Goal: Transaction & Acquisition: Purchase product/service

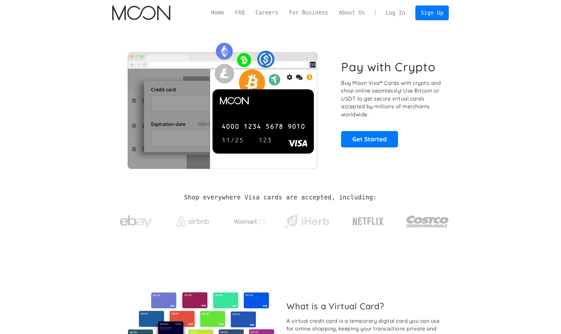
click at [491, 82] on section "Pay with Crypto Buy Moon Visa® Cards with crypto and shop online seamlessly! Us…" at bounding box center [280, 104] width 561 height 156
drag, startPoint x: 512, startPoint y: 106, endPoint x: 508, endPoint y: 104, distance: 4.7
click at [509, 105] on section "Pay with Crypto Buy Moon Visa® Cards with crypto and shop online seamlessly! Us…" at bounding box center [280, 104] width 561 height 156
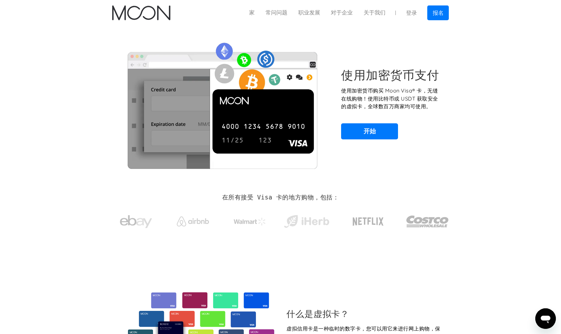
drag, startPoint x: 521, startPoint y: 116, endPoint x: 514, endPoint y: 113, distance: 7.9
click at [517, 114] on section "使用加密货币支付 使用加密货币购买 Moon Visa® 卡，无缝在线购物！使用比特币或 USDT 获取安全的虚拟卡，全球数百万商家均可使用。 开始" at bounding box center [280, 104] width 561 height 156
click at [384, 134] on link "开始" at bounding box center [369, 131] width 57 height 16
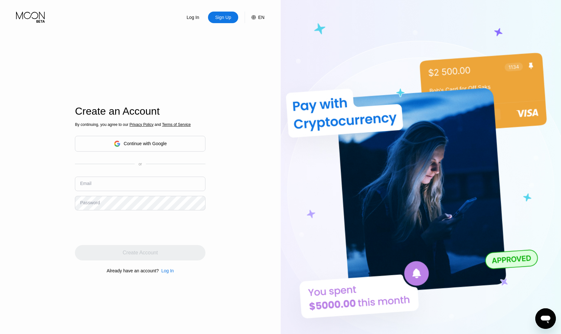
click at [259, 19] on div "EN" at bounding box center [261, 17] width 6 height 5
click at [244, 49] on div "English" at bounding box center [224, 49] width 61 height 13
drag, startPoint x: 244, startPoint y: 47, endPoint x: 275, endPoint y: 54, distance: 31.7
click at [244, 46] on div "English" at bounding box center [224, 49] width 61 height 13
click at [332, 57] on img at bounding box center [421, 184] width 281 height 368
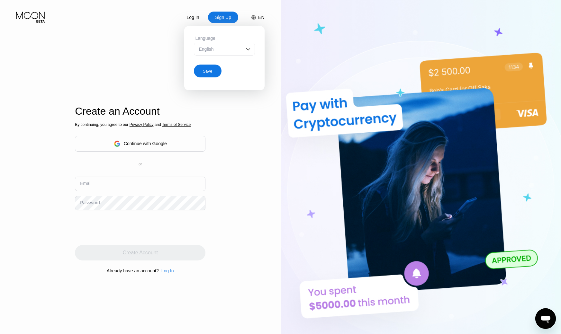
click at [77, 53] on div "Create an Account By continuing, you agree to our Privacy Policy and Terms of S…" at bounding box center [140, 190] width 131 height 368
drag, startPoint x: 216, startPoint y: 143, endPoint x: 224, endPoint y: 140, distance: 8.8
click at [216, 143] on div "Log In Sign Up EN Language English Save Create an Account By continuing, you ag…" at bounding box center [140, 184] width 281 height 368
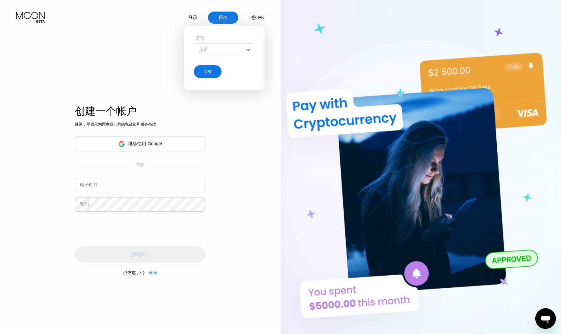
click at [252, 161] on div "登录 报名 EN 语言 英语 节省 创建一个帐户 继续，即表示您同意我们的 隐私政策 和 服务条款 继续使用 Google 或者 电子邮件 密码 创建账户 已…" at bounding box center [140, 184] width 281 height 368
click at [176, 145] on div "继续使用 Google" at bounding box center [140, 144] width 131 height 16
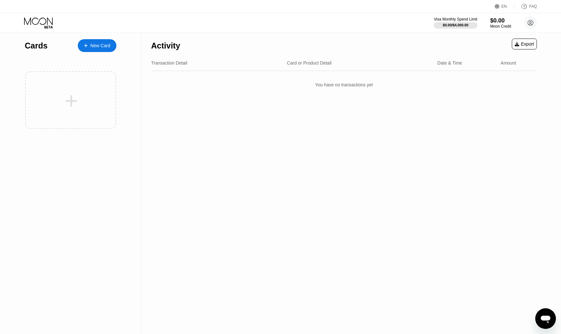
click at [505, 6] on div "EN" at bounding box center [504, 6] width 5 height 5
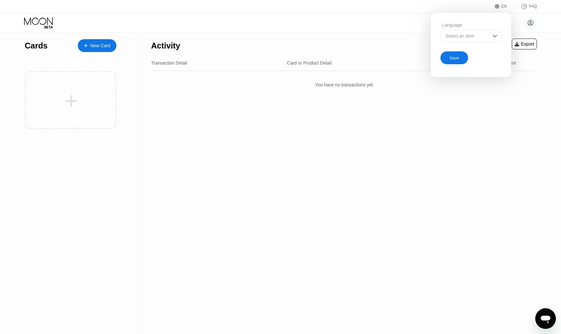
click at [486, 202] on div "Activity Export Transaction Detail Card or Product Detail Date & Time Amount Yo…" at bounding box center [343, 184] width 405 height 302
click at [492, 35] on img at bounding box center [495, 36] width 6 height 6
click at [494, 38] on img at bounding box center [495, 36] width 6 height 6
click at [496, 156] on div "Activity Export Transaction Detail Card or Product Detail Date & Time Amount Yo…" at bounding box center [343, 184] width 405 height 302
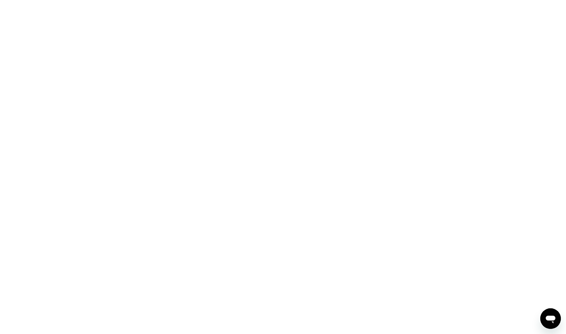
click at [241, 75] on div at bounding box center [283, 167] width 566 height 334
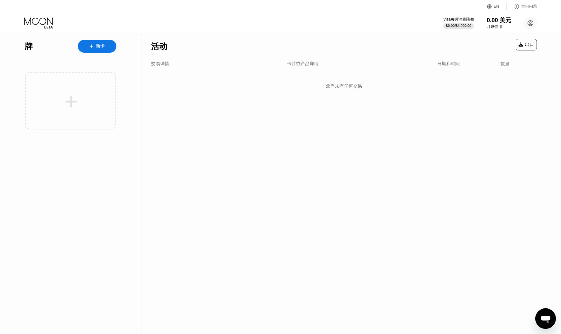
click at [418, 125] on div "活动 出口 交易详情 卡片或产品详情 日期和时间 数量 您尚未有任何交易" at bounding box center [343, 183] width 405 height 301
click at [108, 44] on div "新卡" at bounding box center [97, 46] width 39 height 13
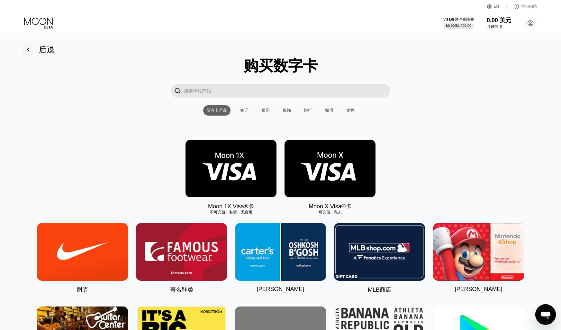
click at [329, 174] on img at bounding box center [330, 169] width 91 height 58
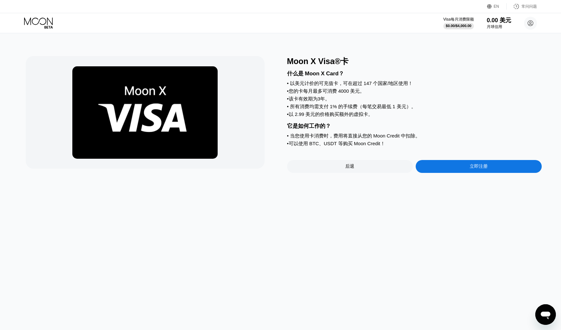
click at [457, 173] on div "立即注册" at bounding box center [479, 166] width 126 height 13
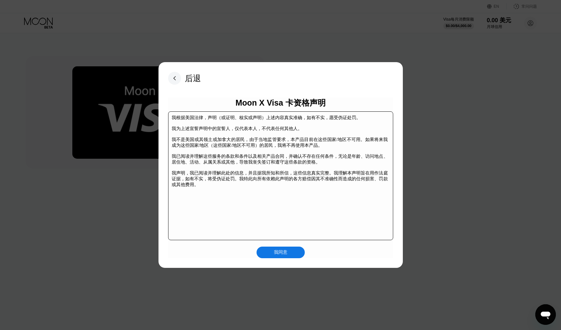
click at [293, 251] on div "我同意" at bounding box center [281, 252] width 48 height 12
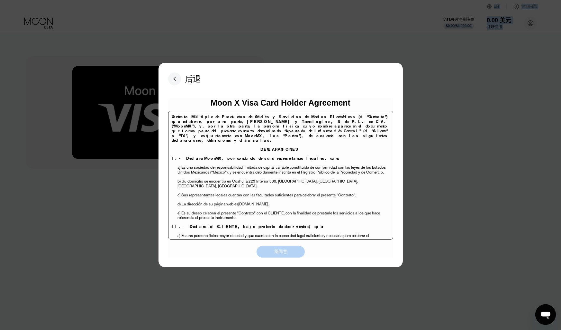
click at [288, 249] on div "我同意" at bounding box center [281, 252] width 48 height 12
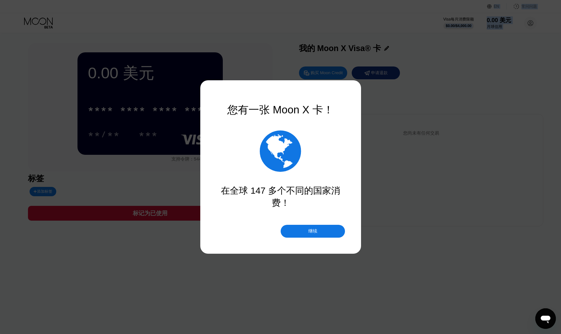
click at [322, 227] on div "继续" at bounding box center [313, 231] width 64 height 13
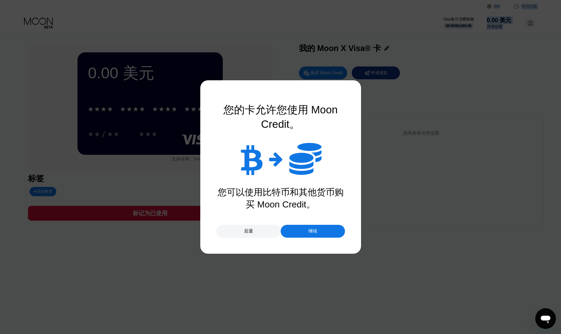
click at [323, 231] on div "继续" at bounding box center [313, 231] width 64 height 13
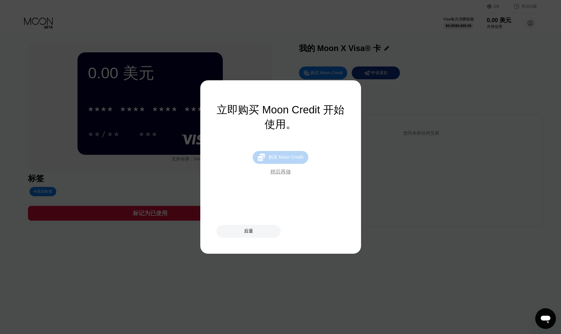
click at [296, 159] on font "购买 Moon Credit" at bounding box center [285, 157] width 35 height 5
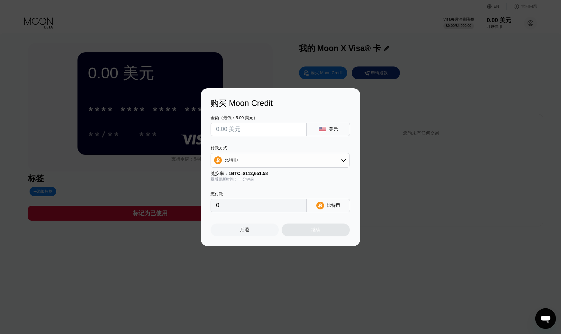
click at [297, 168] on div "付款方式 比特币 兑换率： 1 BTC ≈ $112,651.58 最后更新时间： 一分钟前" at bounding box center [280, 163] width 139 height 37
click at [296, 163] on div "比特币" at bounding box center [280, 160] width 139 height 13
click at [267, 194] on div "TRON 上的 USDT" at bounding box center [283, 192] width 121 height 6
type input "0.00"
click at [267, 131] on input "text" at bounding box center [258, 129] width 85 height 13
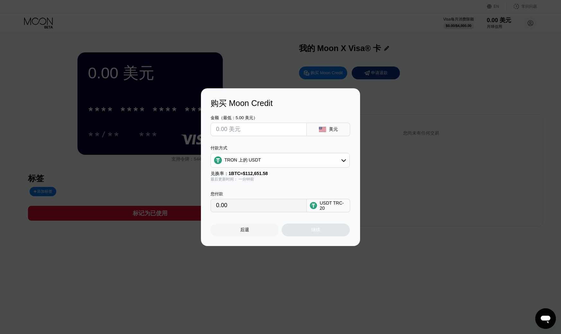
type input "$1"
type input "1.01"
type input "$10"
type input "10.10"
type input "$10"
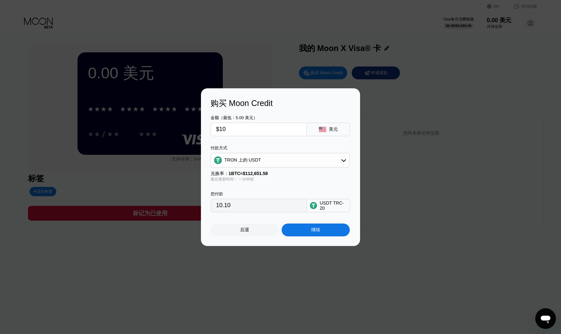
click at [275, 147] on div "付款方式" at bounding box center [280, 148] width 139 height 6
drag, startPoint x: 432, startPoint y: 214, endPoint x: 412, endPoint y: 198, distance: 26.6
click at [432, 214] on div "购买 Moon Credit 金额（最低：5.00 美元） $10 美元 付款方式 TRON 上的 USDT 兑换率： 1 BTC ≈ $112,651.58…" at bounding box center [280, 167] width 561 height 158
drag, startPoint x: 177, startPoint y: 86, endPoint x: 230, endPoint y: 188, distance: 115.2
click at [177, 86] on div at bounding box center [283, 167] width 566 height 334
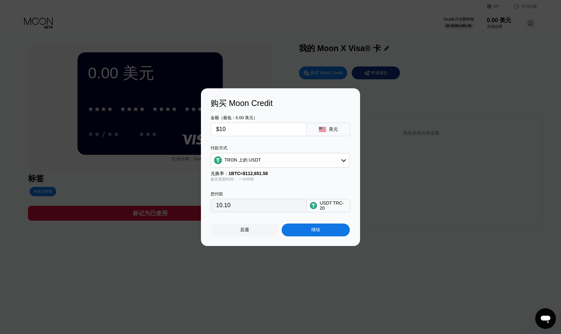
click at [250, 230] on div "后退" at bounding box center [245, 230] width 68 height 13
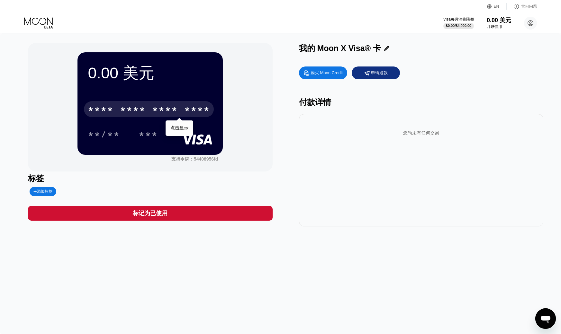
click at [139, 114] on font "*" at bounding box center [142, 110] width 6 height 10
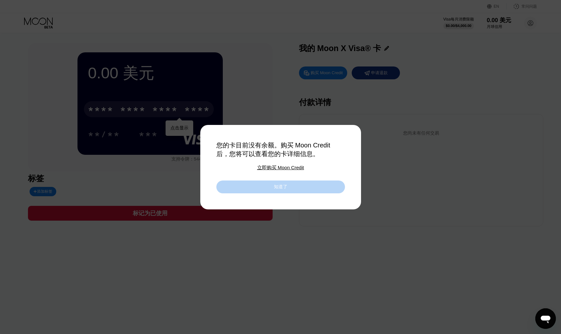
click at [282, 192] on div "知道了" at bounding box center [280, 187] width 129 height 13
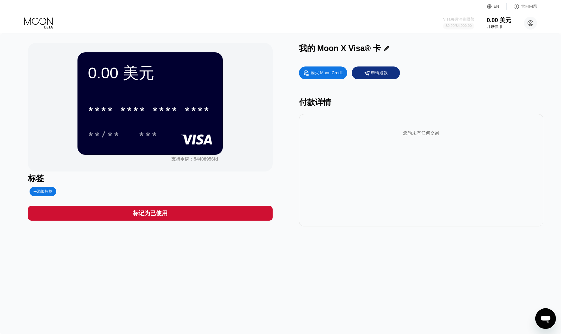
click at [456, 26] on font "$4,000.00" at bounding box center [464, 26] width 16 height 4
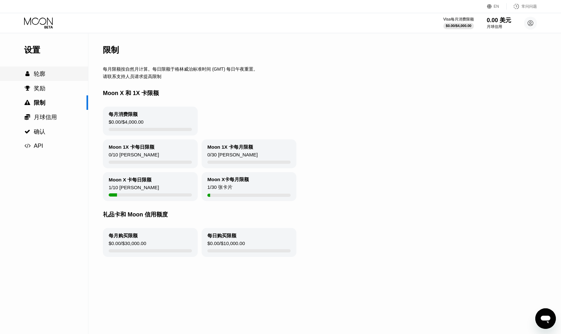
click at [49, 77] on div " 轮廓" at bounding box center [44, 74] width 88 height 8
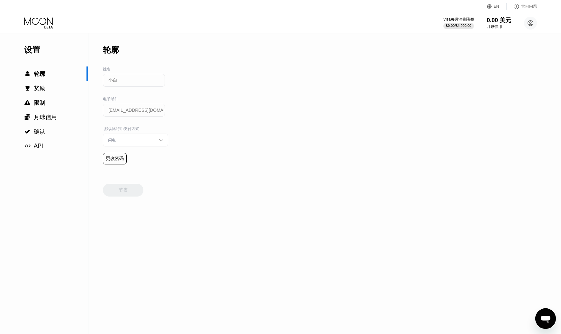
click at [148, 139] on div "闪电" at bounding box center [130, 140] width 49 height 5
click at [139, 168] on div "链上" at bounding box center [135, 165] width 58 height 5
click at [48, 86] on div " 奖励" at bounding box center [44, 89] width 88 height 8
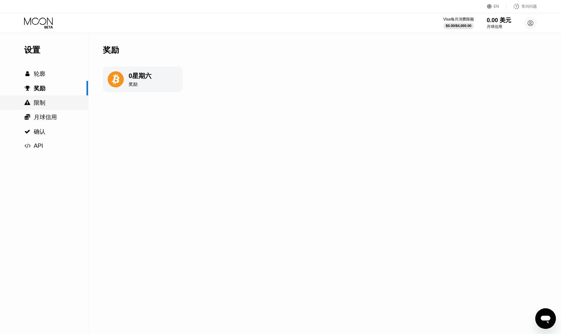
click at [52, 99] on div " 限制" at bounding box center [44, 102] width 88 height 14
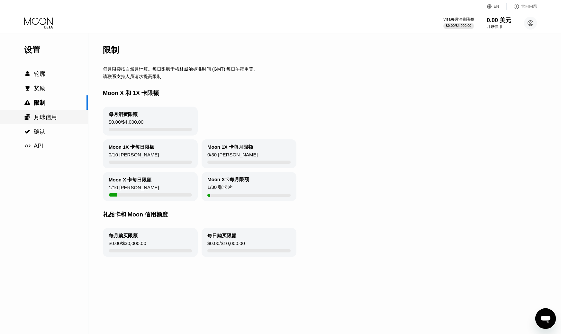
click at [53, 116] on font "月球信用" at bounding box center [45, 117] width 23 height 6
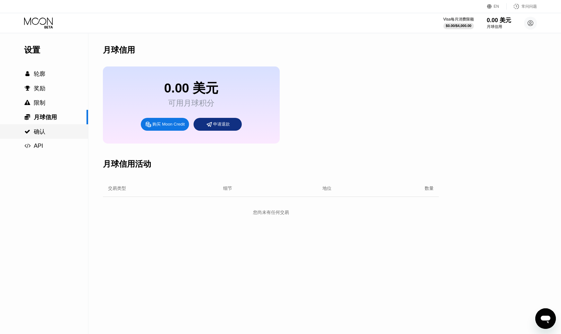
click at [48, 134] on div " 确认" at bounding box center [44, 132] width 88 height 8
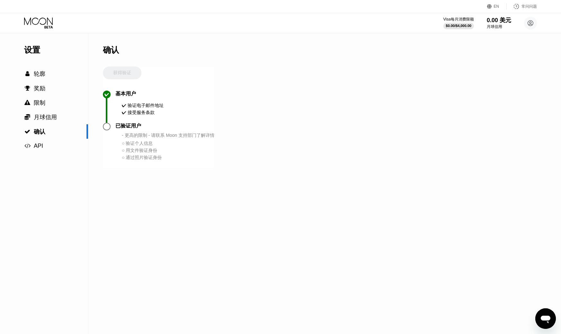
click at [51, 145] on div " API" at bounding box center [44, 146] width 88 height 7
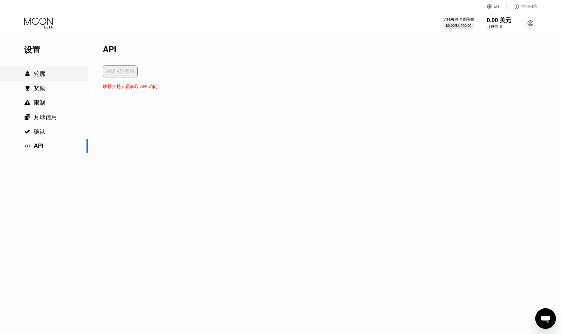
click at [40, 69] on div " 轮廓" at bounding box center [44, 74] width 88 height 14
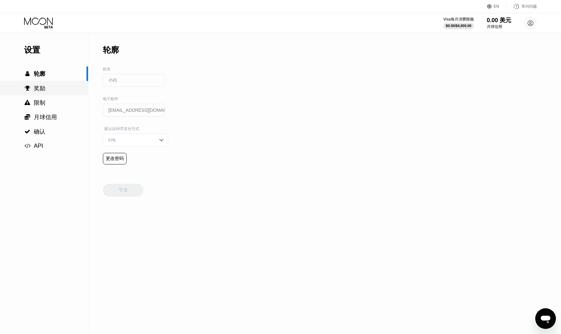
click at [46, 85] on div " 奖励" at bounding box center [44, 89] width 88 height 8
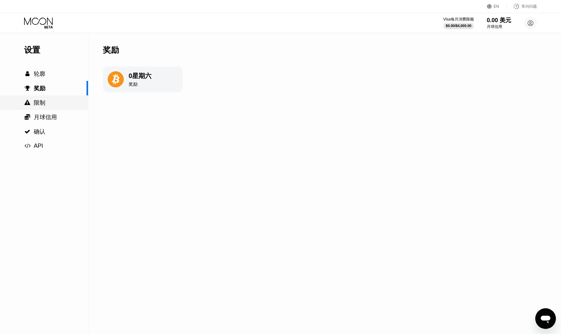
click at [47, 104] on div " 限制" at bounding box center [44, 103] width 88 height 8
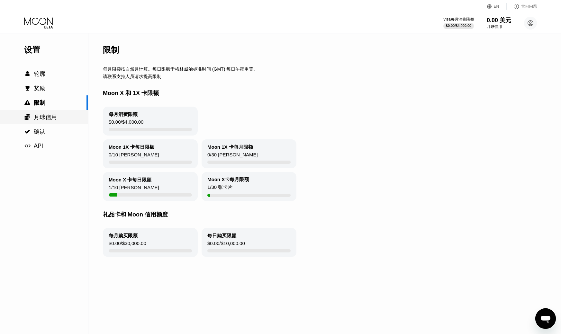
click at [46, 116] on font "月球信用" at bounding box center [45, 117] width 23 height 6
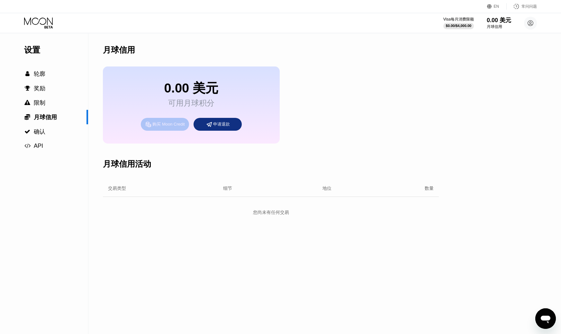
click at [152, 127] on font "购买 Moon Credit" at bounding box center [168, 124] width 32 height 5
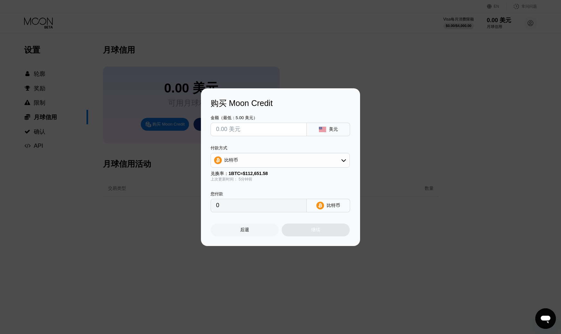
click at [396, 125] on div "购买 Moon Credit 金额（最低：5.00 美元） 美元 付款方式 比特币 兑换率： 1 BTC ≈ $112,651.58 上次更新时间： 5分钟前…" at bounding box center [280, 167] width 561 height 158
click at [401, 110] on div "购买 Moon Credit 金额（最低：5.00 美元） 美元 付款方式 比特币 兑换率： 1 BTC ≈ $112,651.58 上次更新时间： 5分钟前…" at bounding box center [280, 167] width 561 height 158
click at [264, 227] on div "后退" at bounding box center [245, 230] width 68 height 13
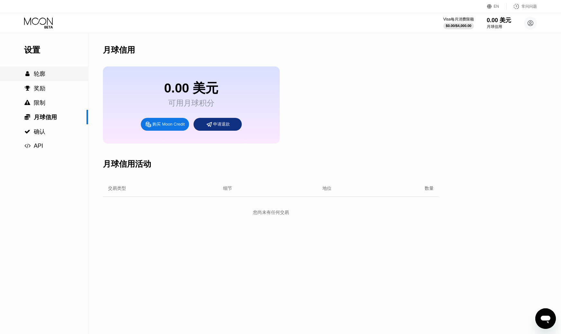
click at [39, 73] on font "轮廓" at bounding box center [40, 74] width 12 height 6
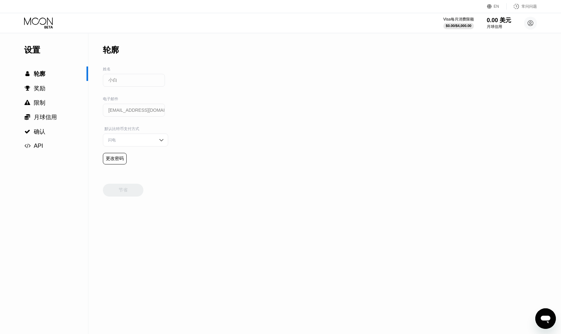
click at [44, 47] on div "设置" at bounding box center [56, 50] width 64 height 11
click at [455, 24] on font "$0.00" at bounding box center [450, 26] width 9 height 4
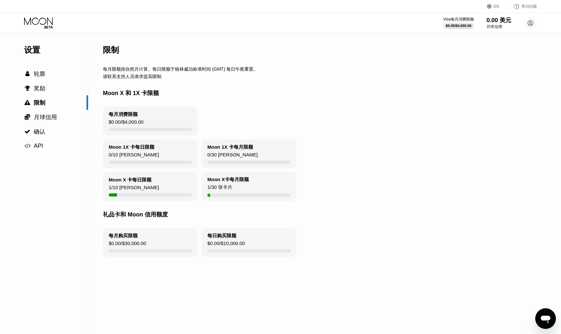
click at [504, 23] on font "0.00 美元" at bounding box center [498, 20] width 25 height 6
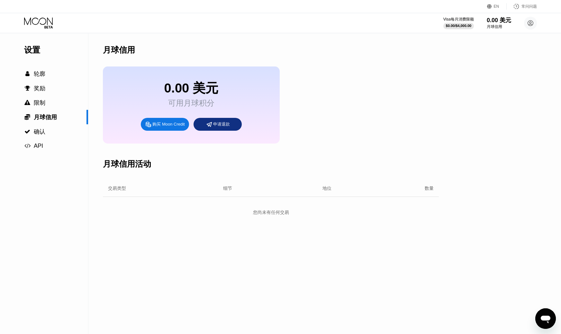
click at [34, 22] on icon at bounding box center [39, 22] width 30 height 11
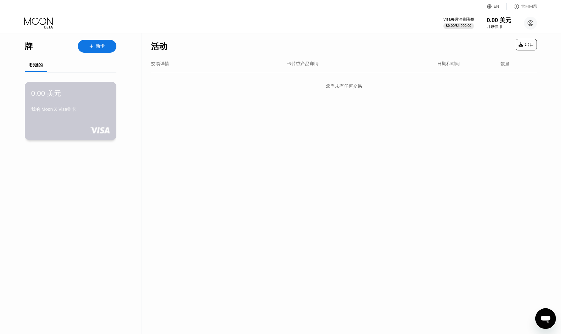
click at [60, 117] on div "0.00 美元 我的 Moon X Visa® 卡" at bounding box center [71, 111] width 92 height 58
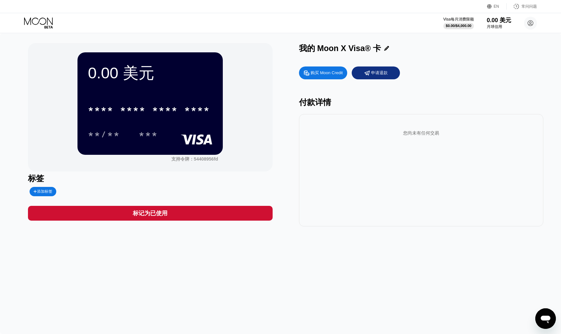
click at [316, 74] on font "购买 Moon Credit" at bounding box center [327, 72] width 32 height 5
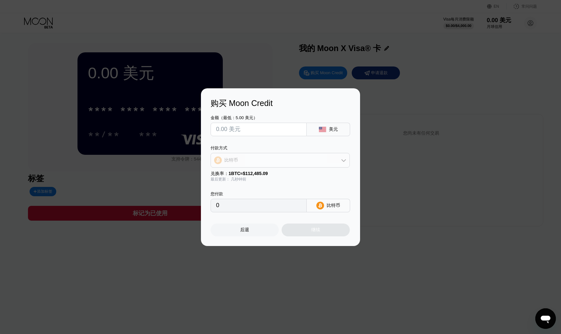
click at [264, 161] on div "比特币" at bounding box center [280, 160] width 139 height 13
click at [252, 193] on font "TRON 上的 USDT" at bounding box center [244, 191] width 37 height 5
type input "0.00"
click at [247, 131] on input "text" at bounding box center [258, 129] width 85 height 13
drag, startPoint x: 156, startPoint y: 199, endPoint x: 163, endPoint y: 201, distance: 7.2
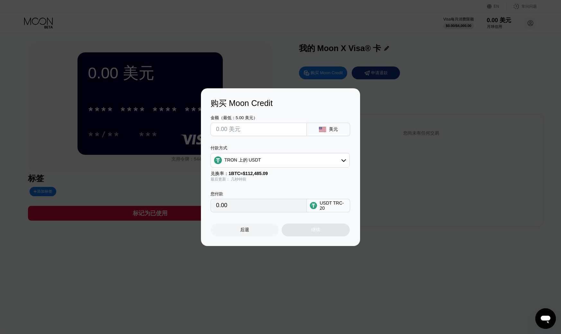
click at [134, 198] on div "购买 Moon Credit 金额（最低：5.00 美元） 美元 付款方式 TRON 上的 USDT 兑换率： 1 BTC ≈ $112,485.09 最后更…" at bounding box center [280, 167] width 561 height 158
click at [259, 129] on input "text" at bounding box center [258, 129] width 85 height 13
type input "$1"
type input "1.01"
type input "$10"
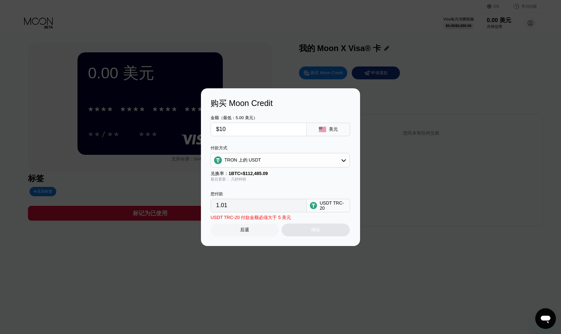
type input "10.10"
type input "$10"
click at [319, 232] on font "继续" at bounding box center [315, 229] width 9 height 5
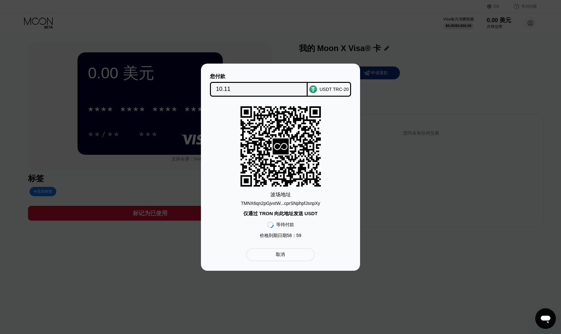
click at [298, 204] on font "TMNX6qn2pGjvxtW...cprSNphpfJsnpXy" at bounding box center [280, 203] width 79 height 5
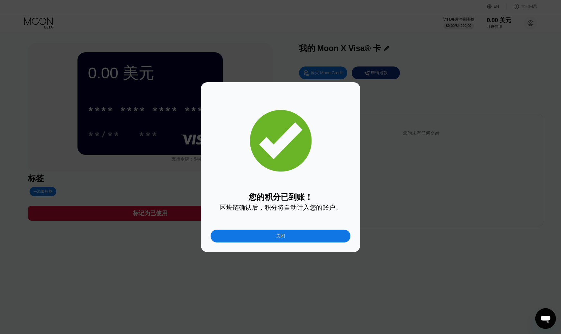
click at [290, 236] on div "关闭" at bounding box center [281, 236] width 140 height 13
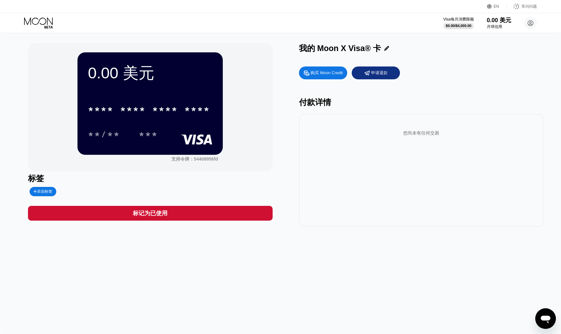
click at [316, 75] on font "购买 Moon Credit" at bounding box center [327, 72] width 32 height 5
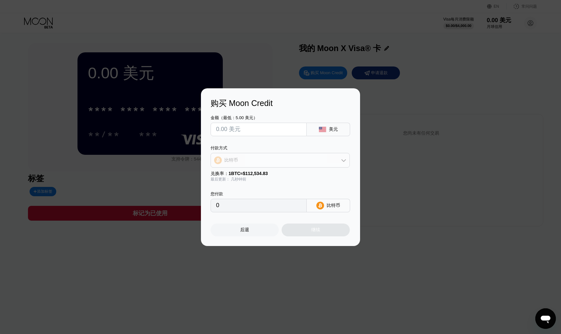
click at [254, 156] on div "比特币" at bounding box center [280, 160] width 139 height 13
click at [253, 157] on div "比特币" at bounding box center [280, 160] width 139 height 13
click at [254, 150] on div "付款方式" at bounding box center [280, 148] width 139 height 6
click at [244, 229] on font "后退" at bounding box center [244, 229] width 9 height 5
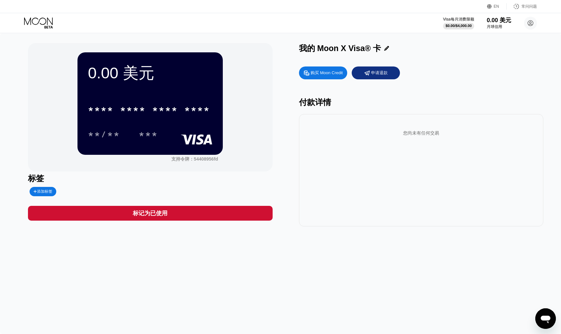
click at [454, 24] on font "$0.00" at bounding box center [450, 26] width 9 height 4
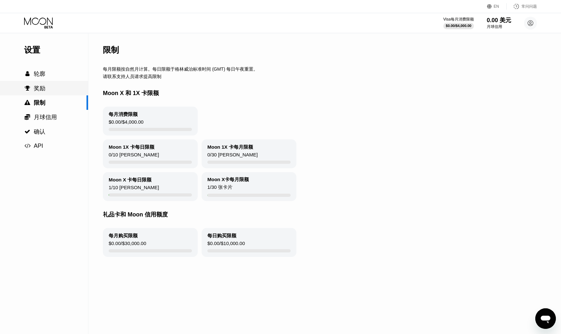
click at [45, 92] on div " 奖励" at bounding box center [44, 89] width 88 height 8
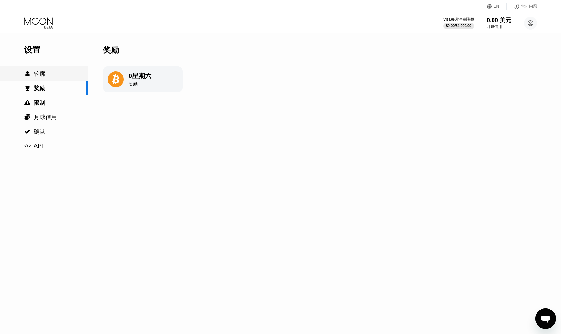
click at [43, 75] on font "轮廓" at bounding box center [40, 74] width 12 height 6
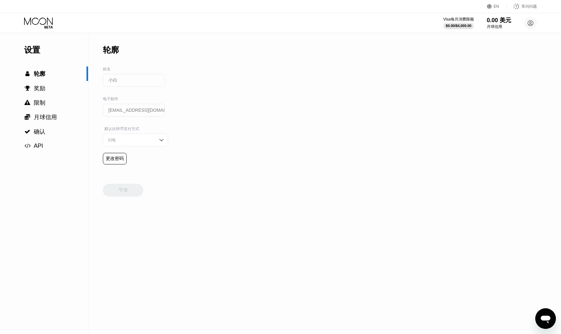
click at [132, 141] on div "闪电" at bounding box center [130, 140] width 49 height 5
click at [120, 166] on div "链上" at bounding box center [135, 165] width 58 height 5
click at [125, 189] on font "节省" at bounding box center [123, 189] width 9 height 5
click at [37, 120] on font "月球信用" at bounding box center [45, 117] width 23 height 6
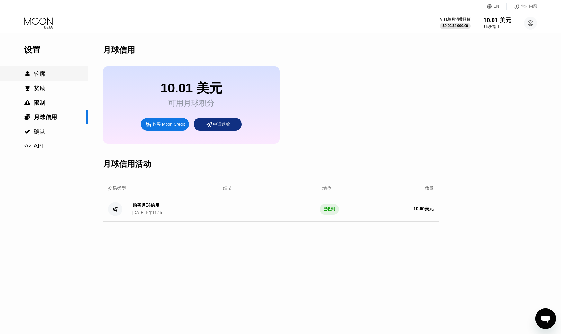
click at [47, 73] on div " 轮廓" at bounding box center [44, 74] width 88 height 8
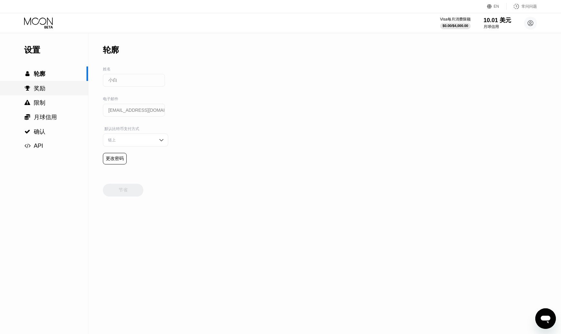
click at [54, 92] on div " 奖励" at bounding box center [44, 89] width 88 height 8
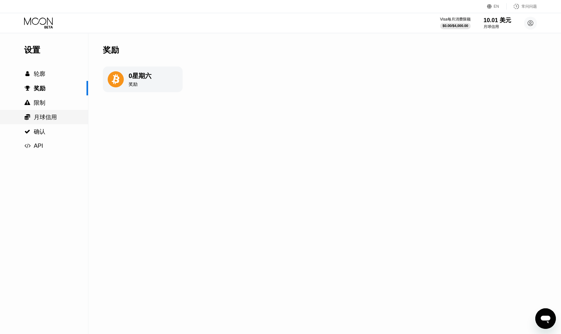
click at [53, 103] on div " 限制" at bounding box center [44, 103] width 88 height 8
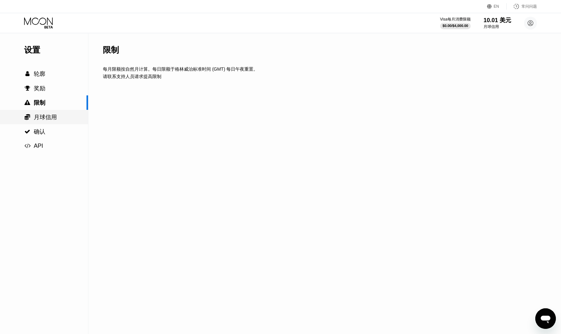
click at [57, 121] on font "月球信用" at bounding box center [45, 117] width 23 height 6
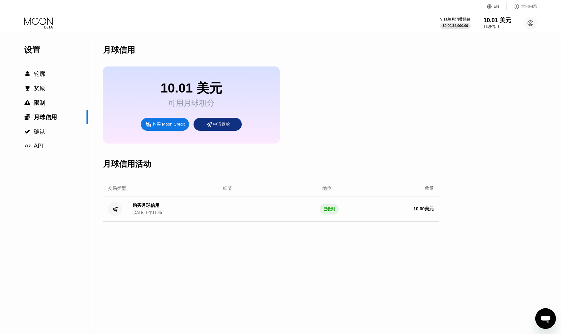
click at [184, 127] on font "购买 Moon Credit" at bounding box center [168, 124] width 32 height 5
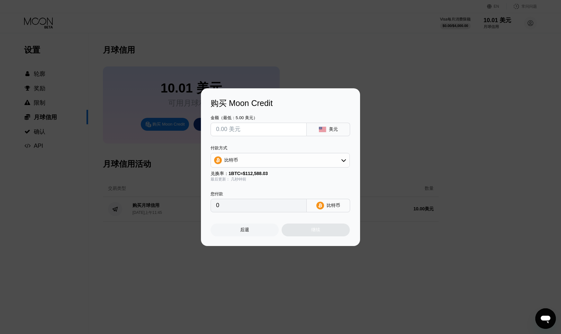
click at [260, 160] on div "比特币" at bounding box center [280, 160] width 139 height 13
click at [439, 77] on div at bounding box center [283, 167] width 566 height 334
click at [250, 234] on div "后退" at bounding box center [245, 230] width 68 height 13
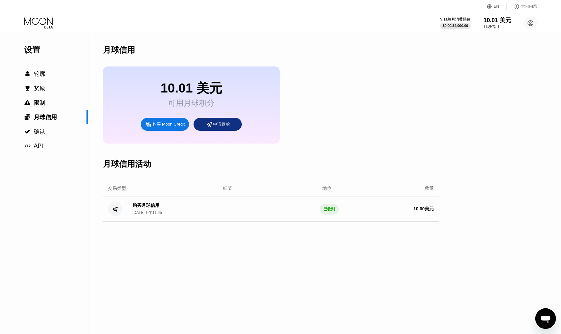
click at [23, 20] on div "Visa每月消费限额 $0.00 / $4,000.00 10.01 美元 月球信用 小白 [EMAIL_ADDRESS][DOMAIN_NAME]  家 …" at bounding box center [280, 23] width 561 height 20
click at [31, 22] on icon at bounding box center [39, 22] width 30 height 11
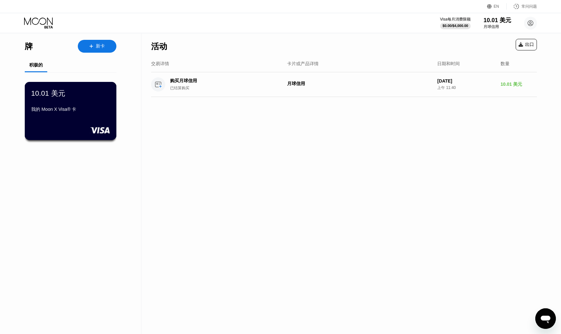
click at [73, 111] on font "我的 Moon X Visa® 卡" at bounding box center [53, 109] width 45 height 5
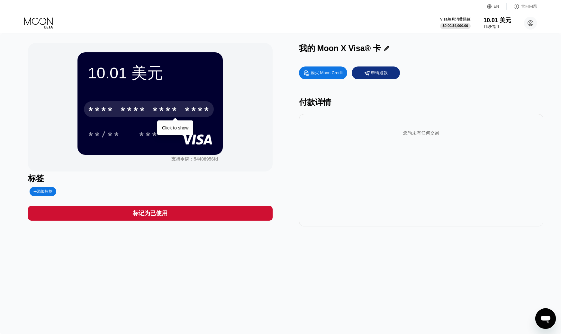
click at [133, 115] on font "*" at bounding box center [136, 110] width 6 height 10
click at [113, 141] on font "07/28" at bounding box center [104, 135] width 32 height 10
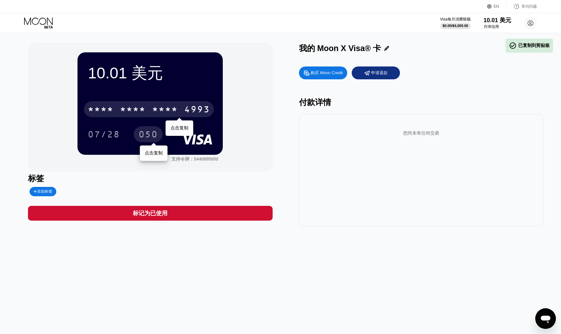
click at [144, 141] on font "050" at bounding box center [148, 135] width 19 height 10
click at [165, 115] on font "*" at bounding box center [168, 110] width 6 height 10
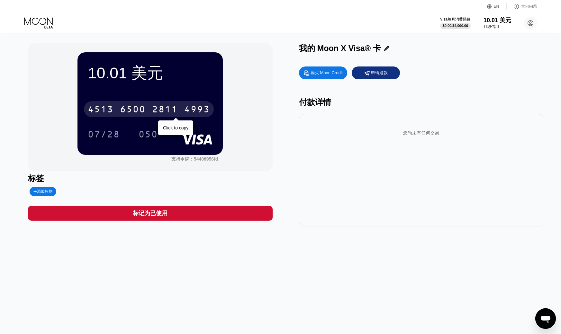
click at [148, 113] on div "4513 6500 2811 4993" at bounding box center [149, 109] width 130 height 16
click at [122, 107] on font "*" at bounding box center [123, 110] width 6 height 10
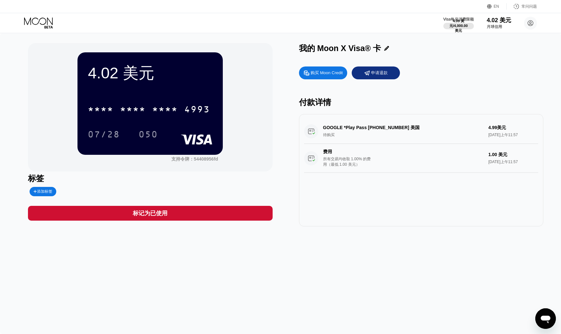
click at [34, 22] on icon at bounding box center [39, 22] width 30 height 11
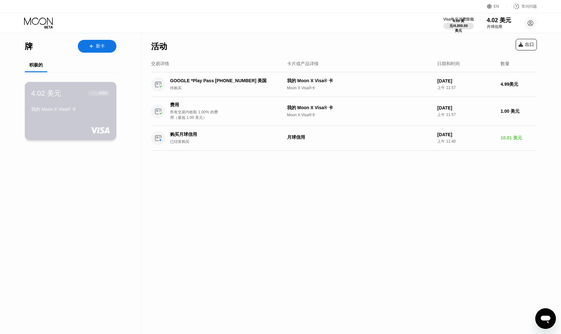
click at [54, 93] on font "4.02 美元" at bounding box center [46, 93] width 30 height 8
